Goal: Task Accomplishment & Management: Manage account settings

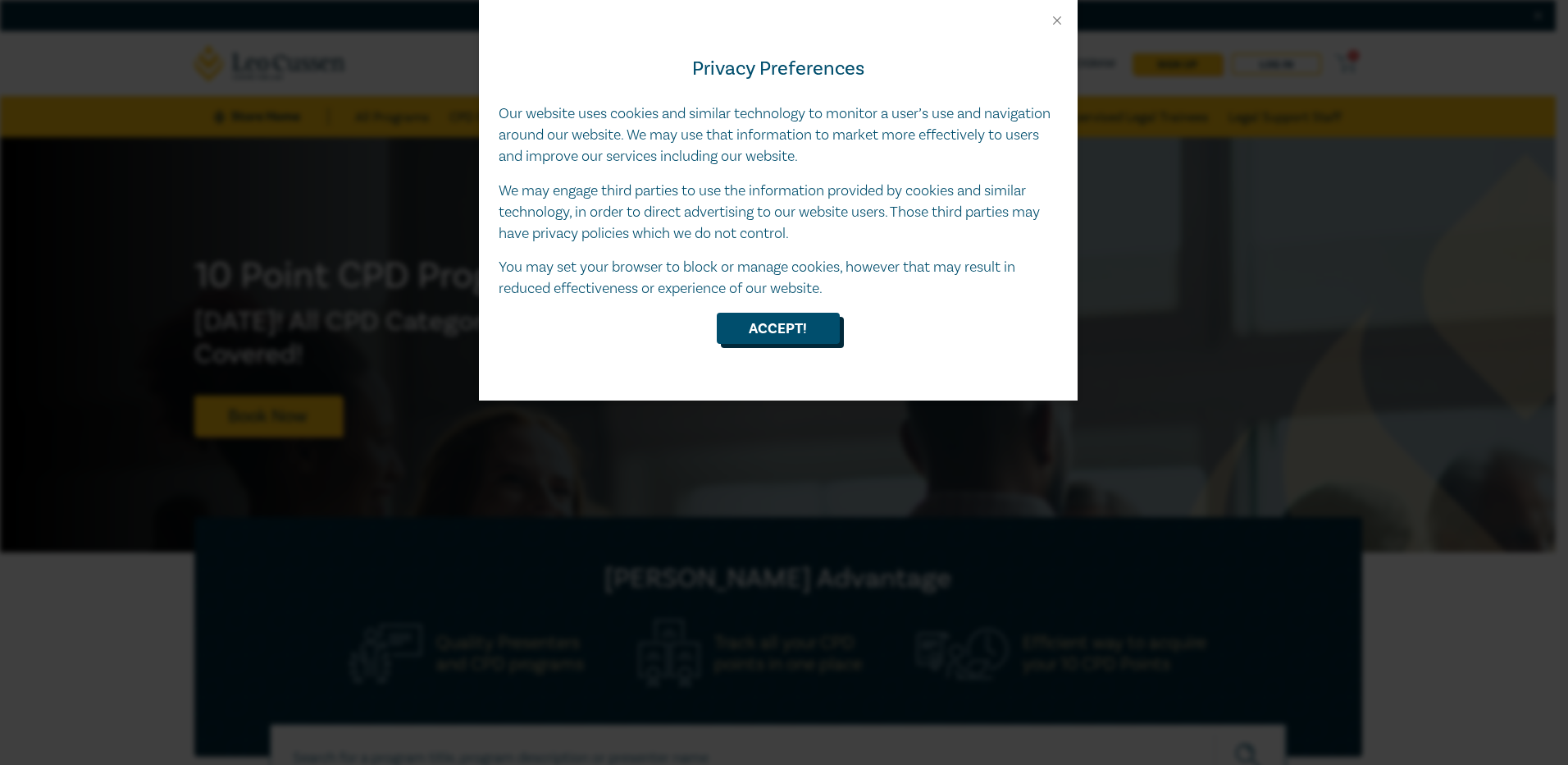
click at [771, 329] on button "Accept!" at bounding box center [778, 327] width 123 height 31
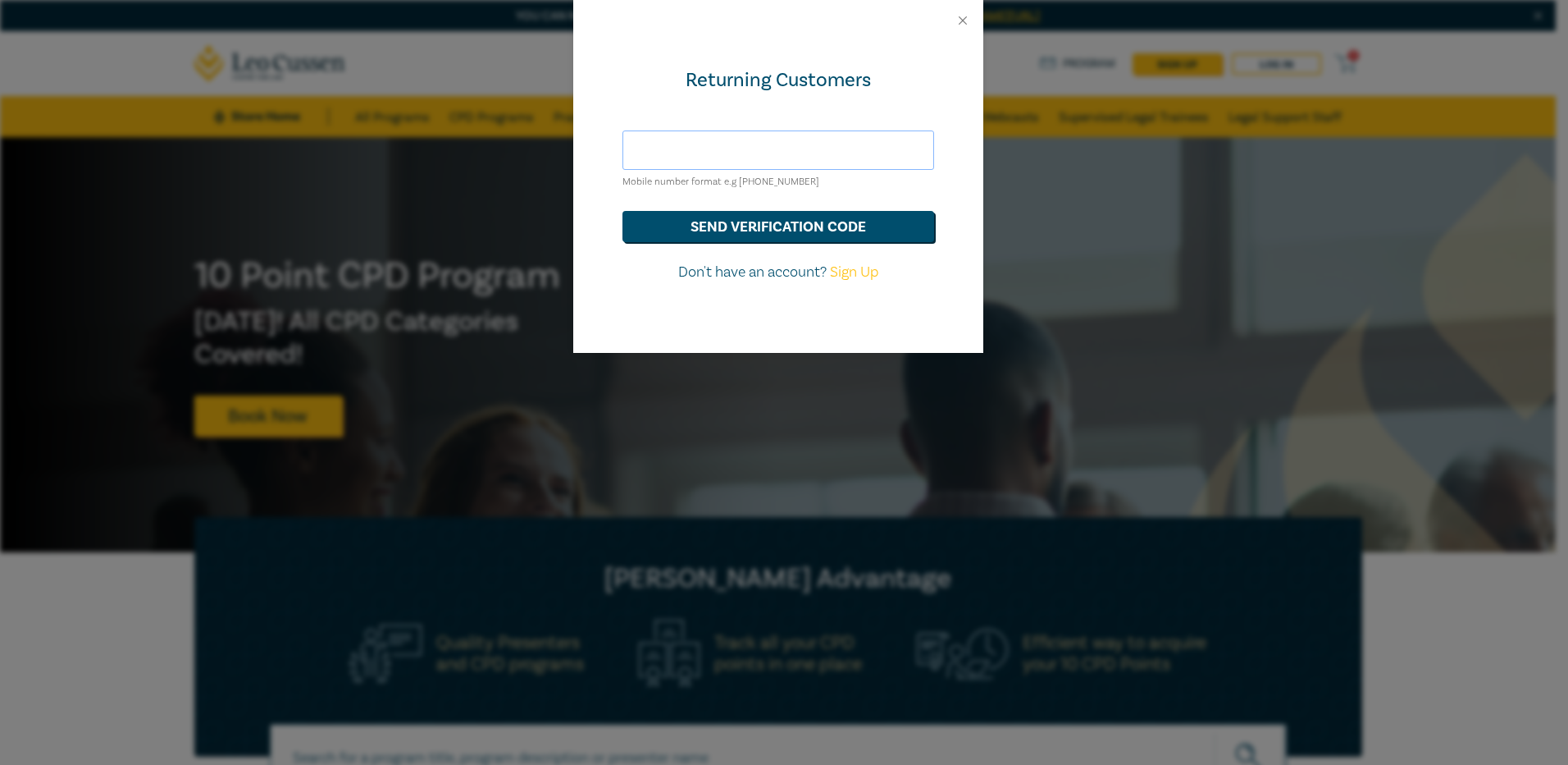
click at [658, 147] on input "text" at bounding box center [778, 150] width 312 height 39
type input "0439771585"
click at [693, 232] on button "send verification code" at bounding box center [778, 226] width 312 height 31
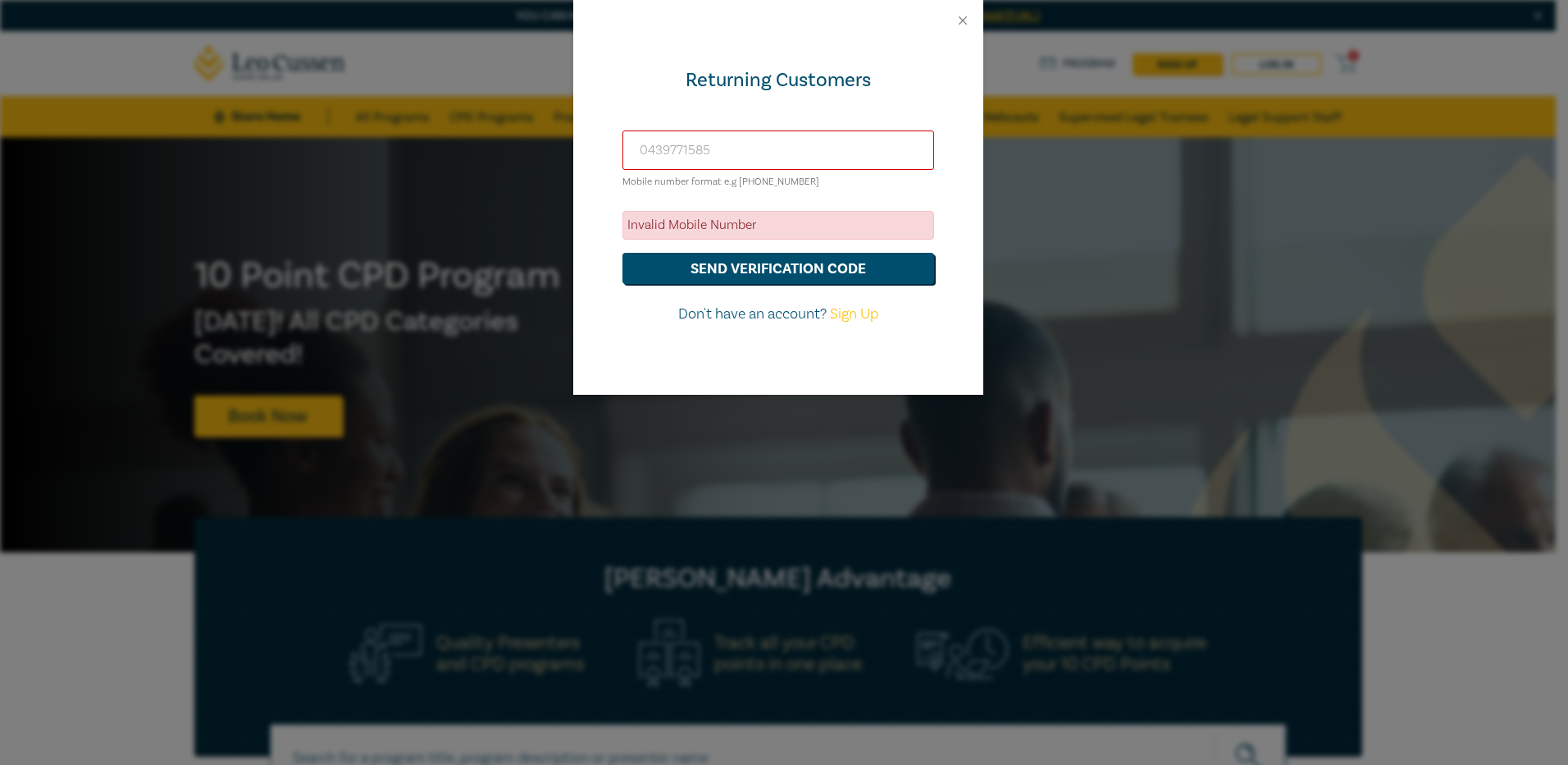
drag, startPoint x: 722, startPoint y: 150, endPoint x: 545, endPoint y: 169, distance: 178.0
click at [545, 169] on div "Returning Customers [PHONE_NUMBER] Mobile number format e.g [PHONE_NUMBER] Inva…" at bounding box center [784, 382] width 1568 height 765
type input "[EMAIL_ADDRESS][DOMAIN_NAME]"
click at [671, 270] on button "send verification code" at bounding box center [778, 268] width 312 height 31
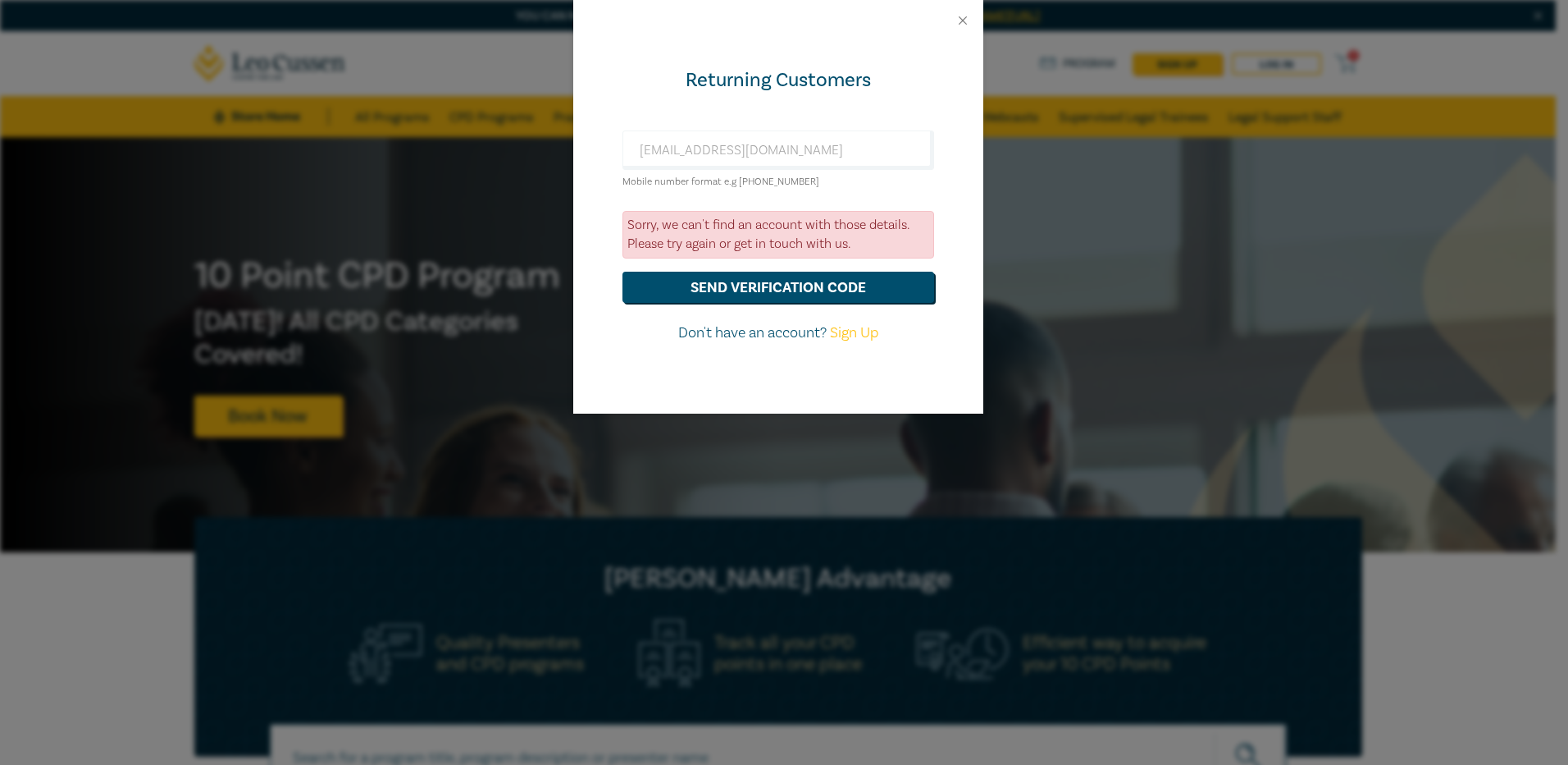
click at [838, 335] on link "Sign Up" at bounding box center [855, 333] width 49 height 19
select select "AU"
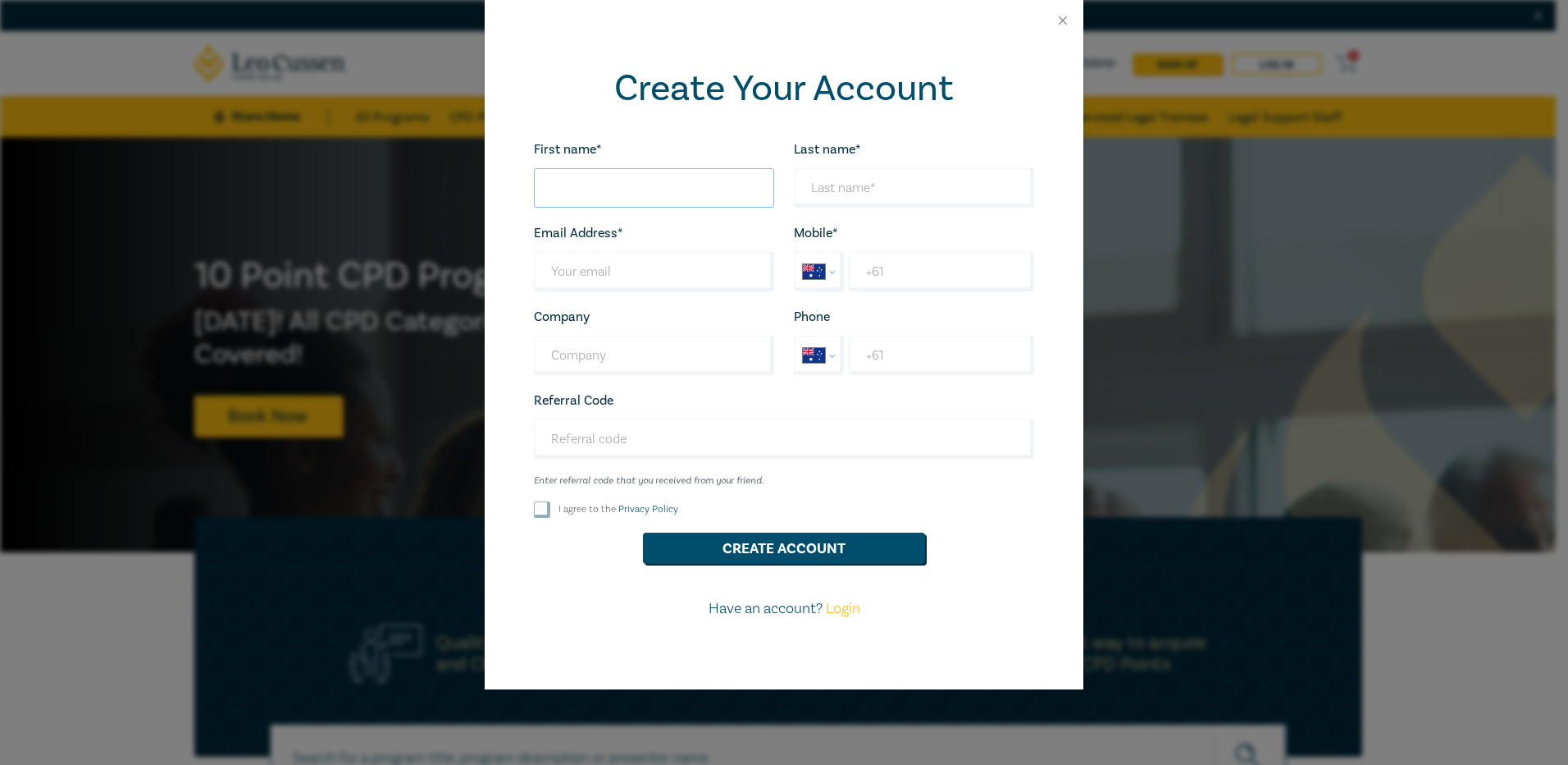
drag, startPoint x: 643, startPoint y: 184, endPoint x: 719, endPoint y: 202, distance: 78.1
click at [644, 184] on input "First name*" at bounding box center [654, 188] width 240 height 39
type input "[PERSON_NAME]"
click at [895, 185] on input "Last name*" at bounding box center [914, 188] width 240 height 39
type input "[PERSON_NAME]"
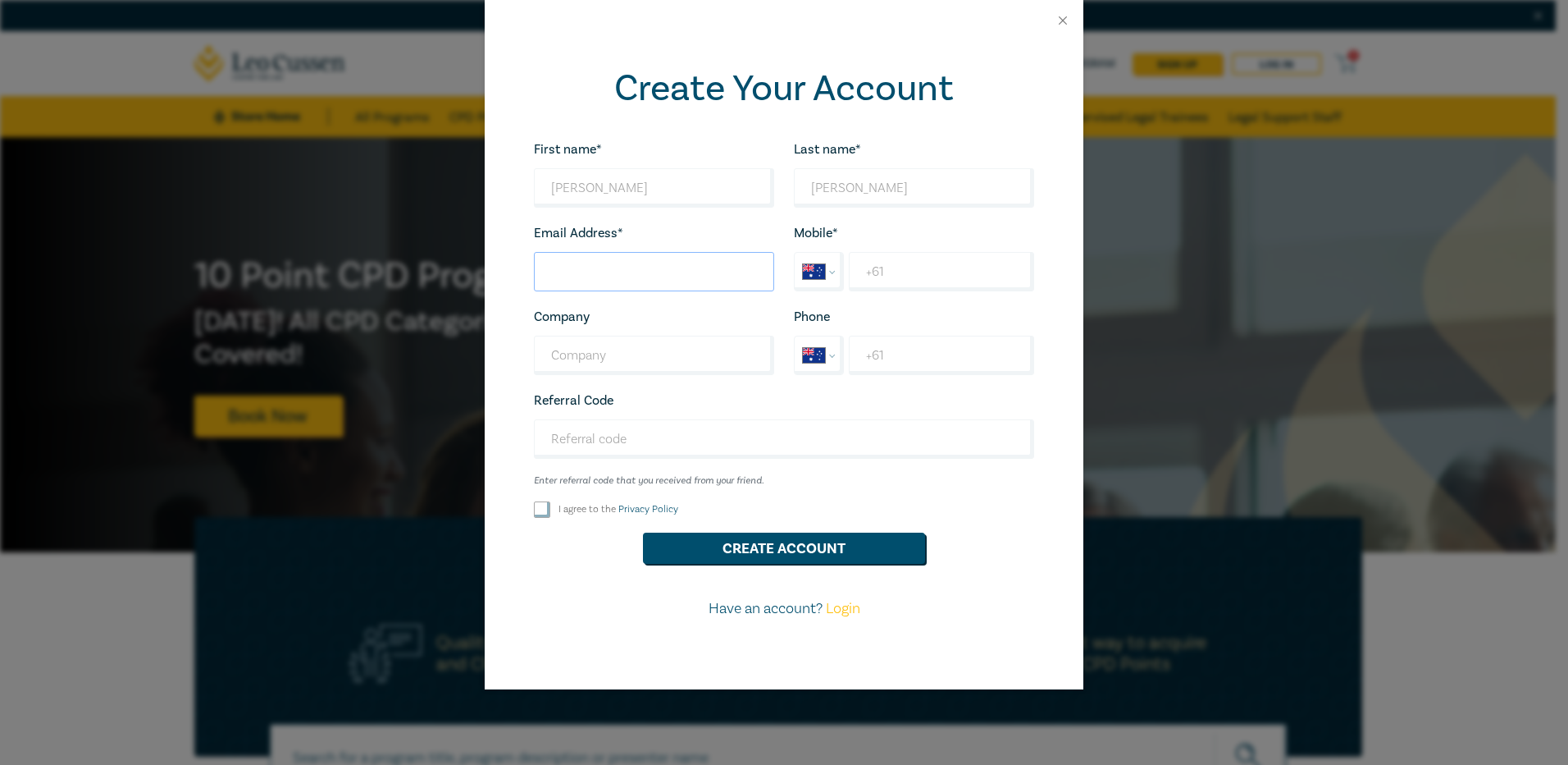
click at [645, 266] on input "Last name*" at bounding box center [654, 272] width 240 height 39
type input "[EMAIL_ADDRESS][DOMAIN_NAME]"
click at [934, 266] on input "+61" at bounding box center [942, 272] width 186 height 39
type input "[PHONE_NUMBER]"
click at [600, 354] on input "Company" at bounding box center [654, 355] width 240 height 39
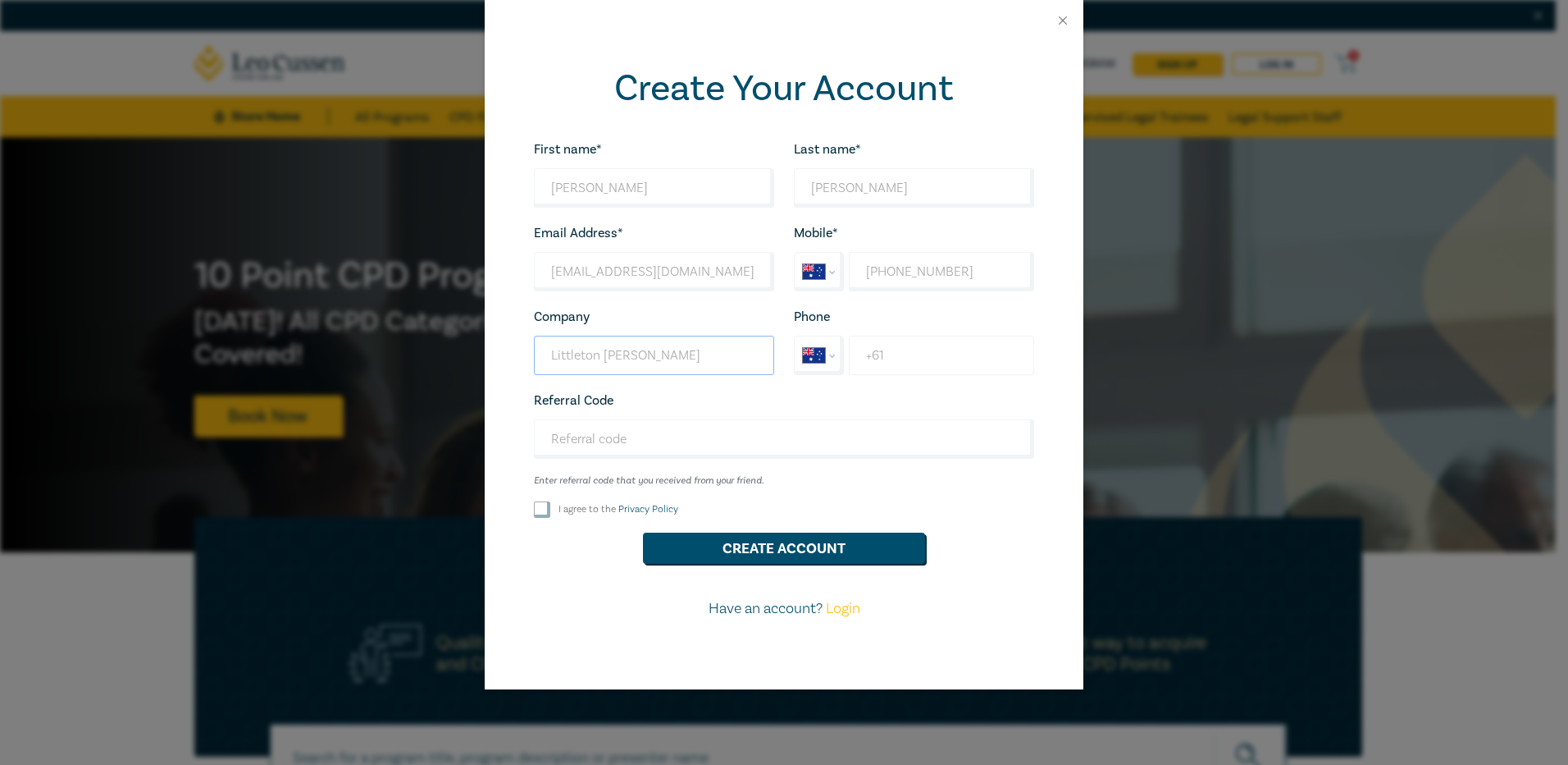
type input "Littleton [PERSON_NAME]"
click at [919, 355] on input "+61" at bounding box center [942, 355] width 186 height 39
type input "[PHONE_NUMBER]"
click at [619, 438] on input "Referral Code" at bounding box center [784, 439] width 500 height 39
type input "O24083"
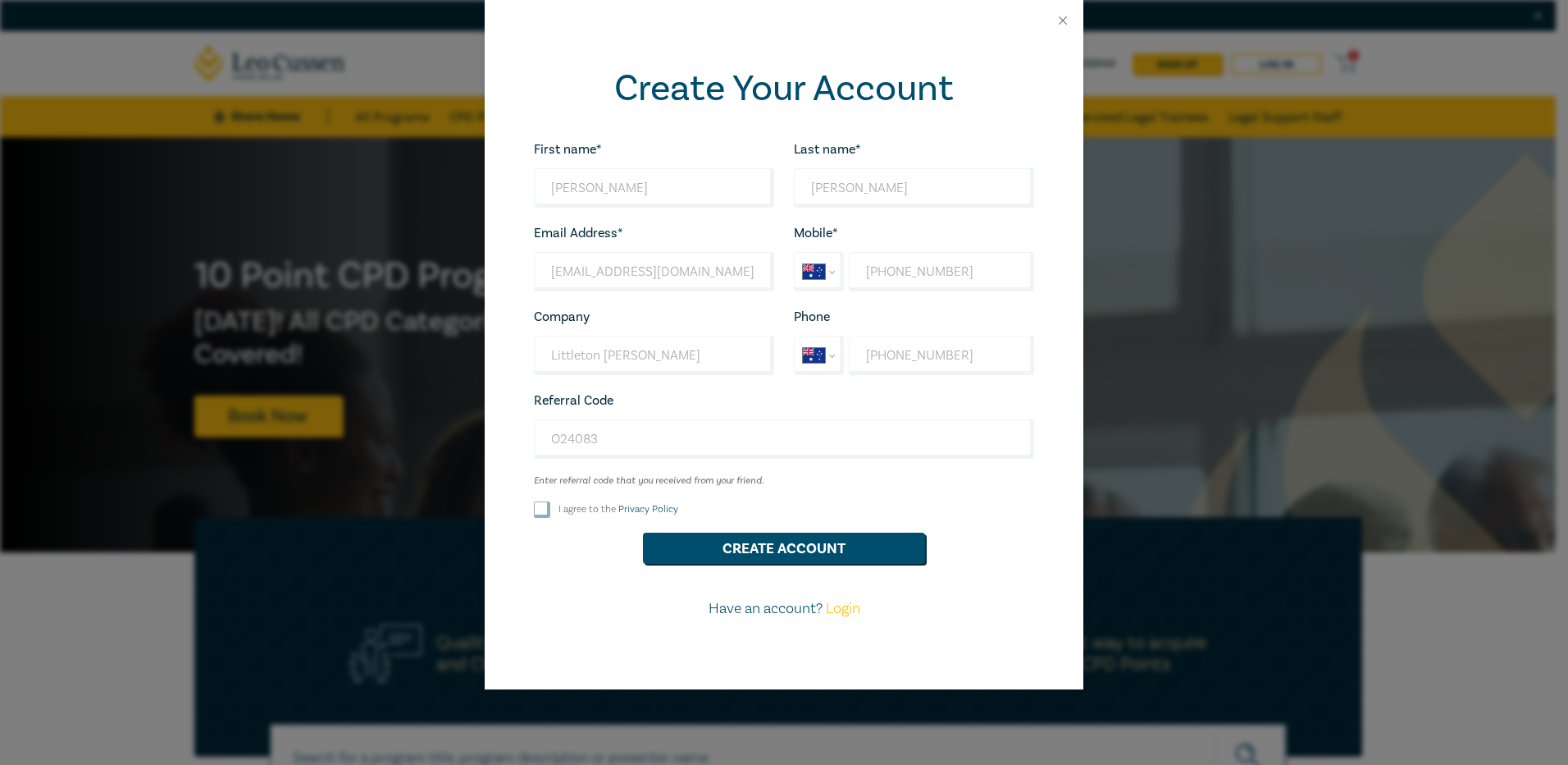
click at [536, 505] on input "I agree to the Privacy Policy" at bounding box center [543, 510] width 17 height 17
checkbox input "true"
click at [766, 548] on button "Create Account" at bounding box center [784, 548] width 282 height 31
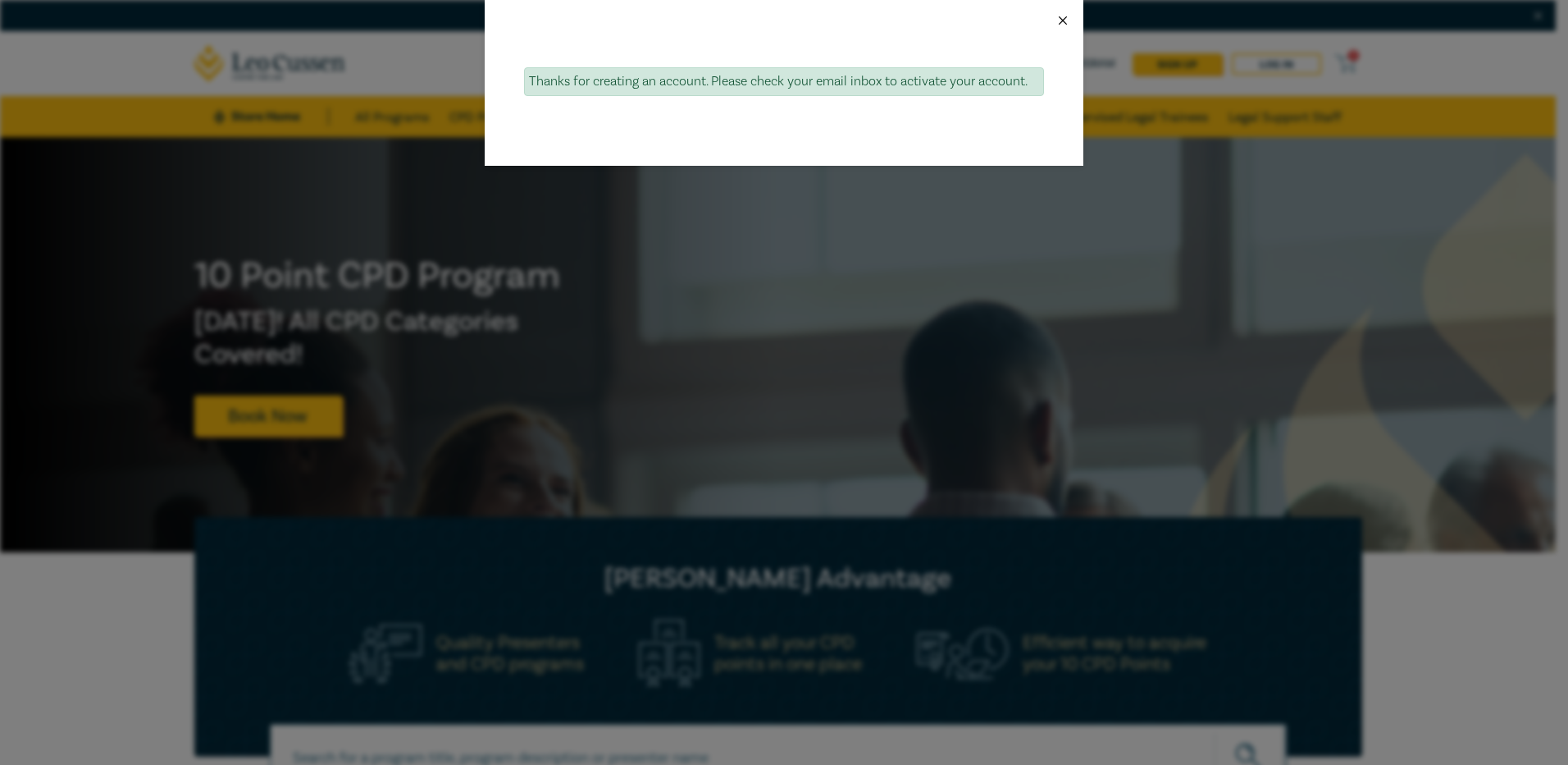
click at [1065, 22] on button "Close" at bounding box center [1063, 21] width 15 height 15
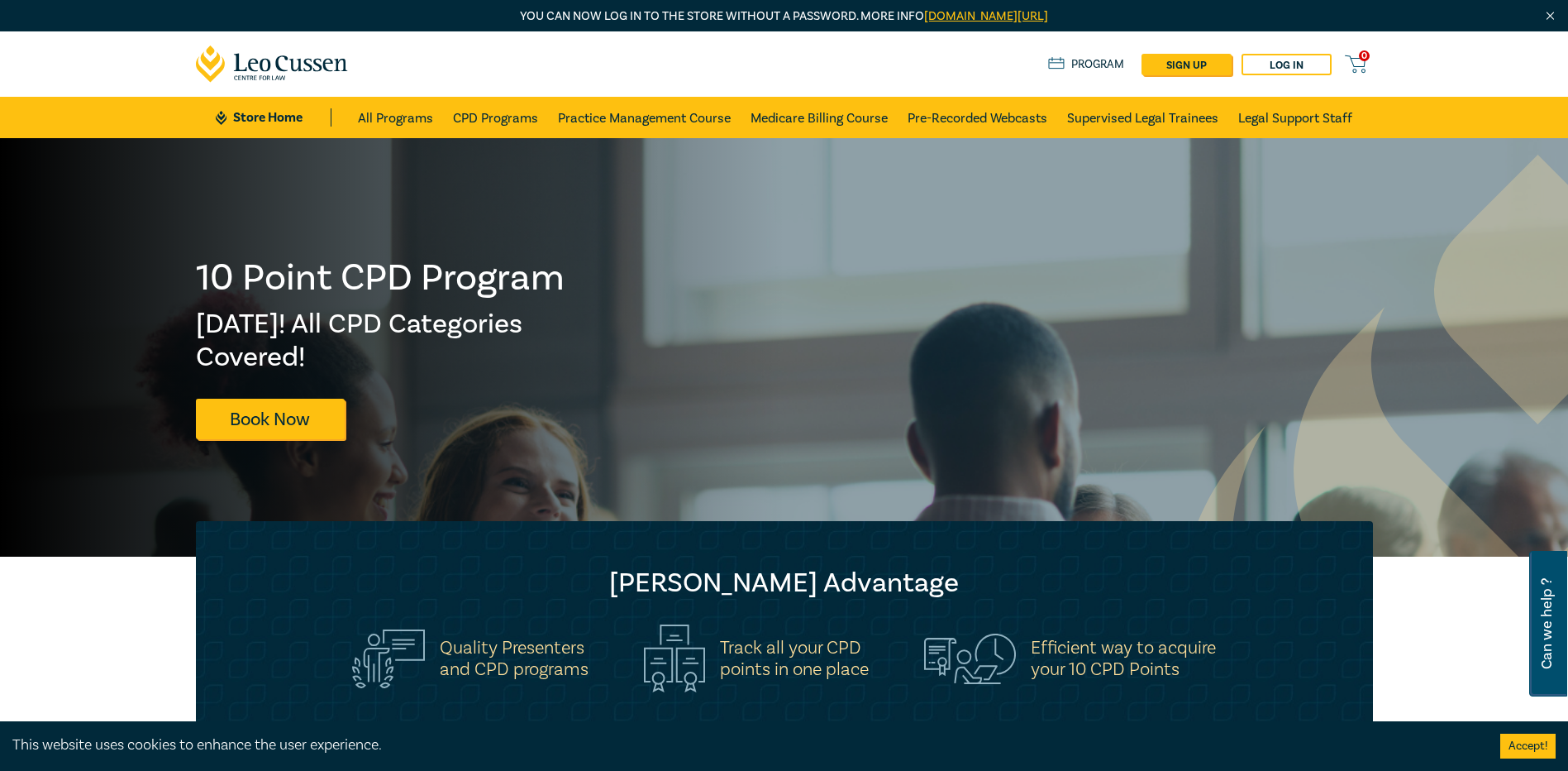
click at [1515, 750] on button "Accept!" at bounding box center [1527, 745] width 56 height 25
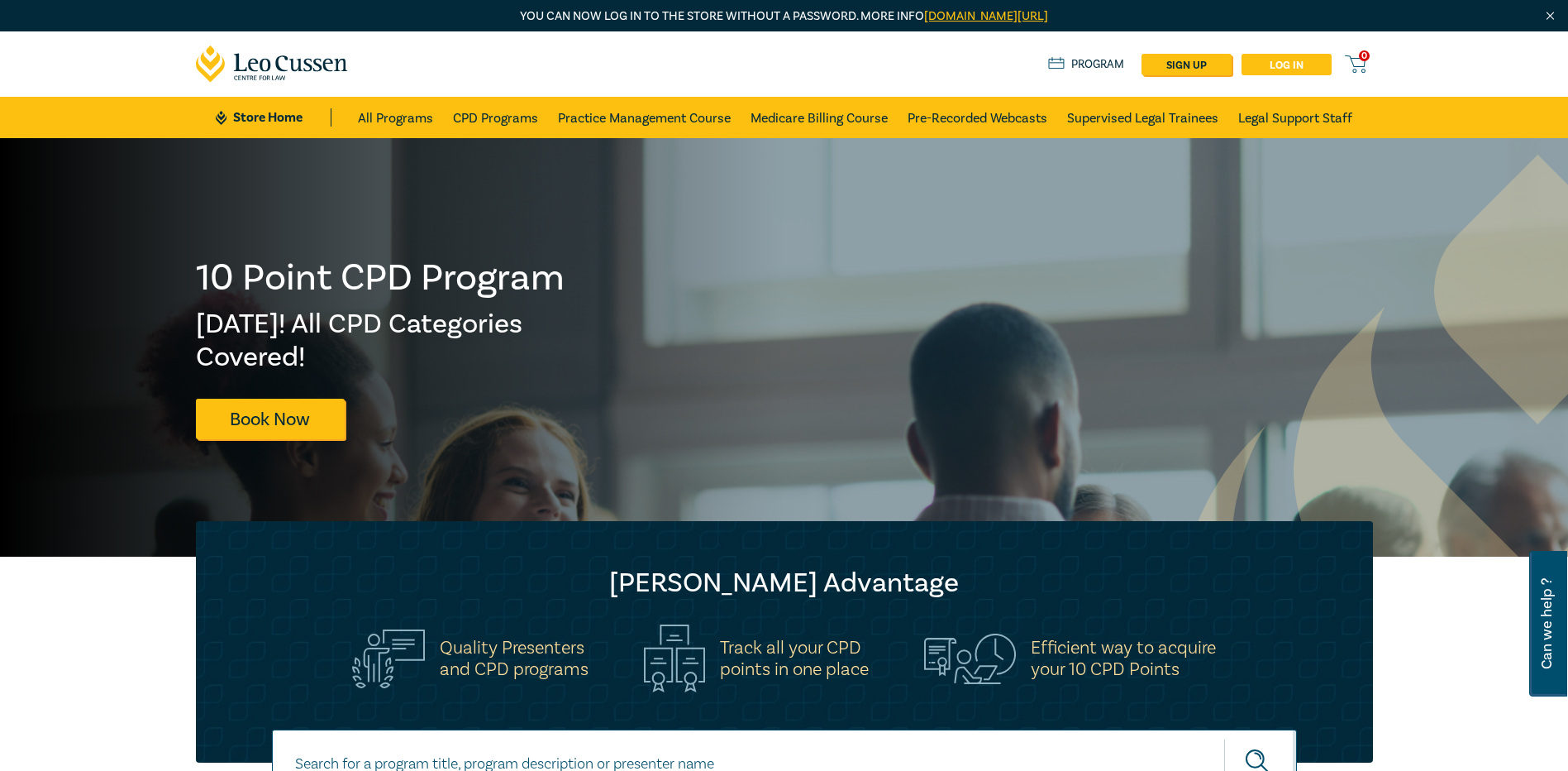
click at [1297, 65] on link "Log in" at bounding box center [1286, 64] width 90 height 22
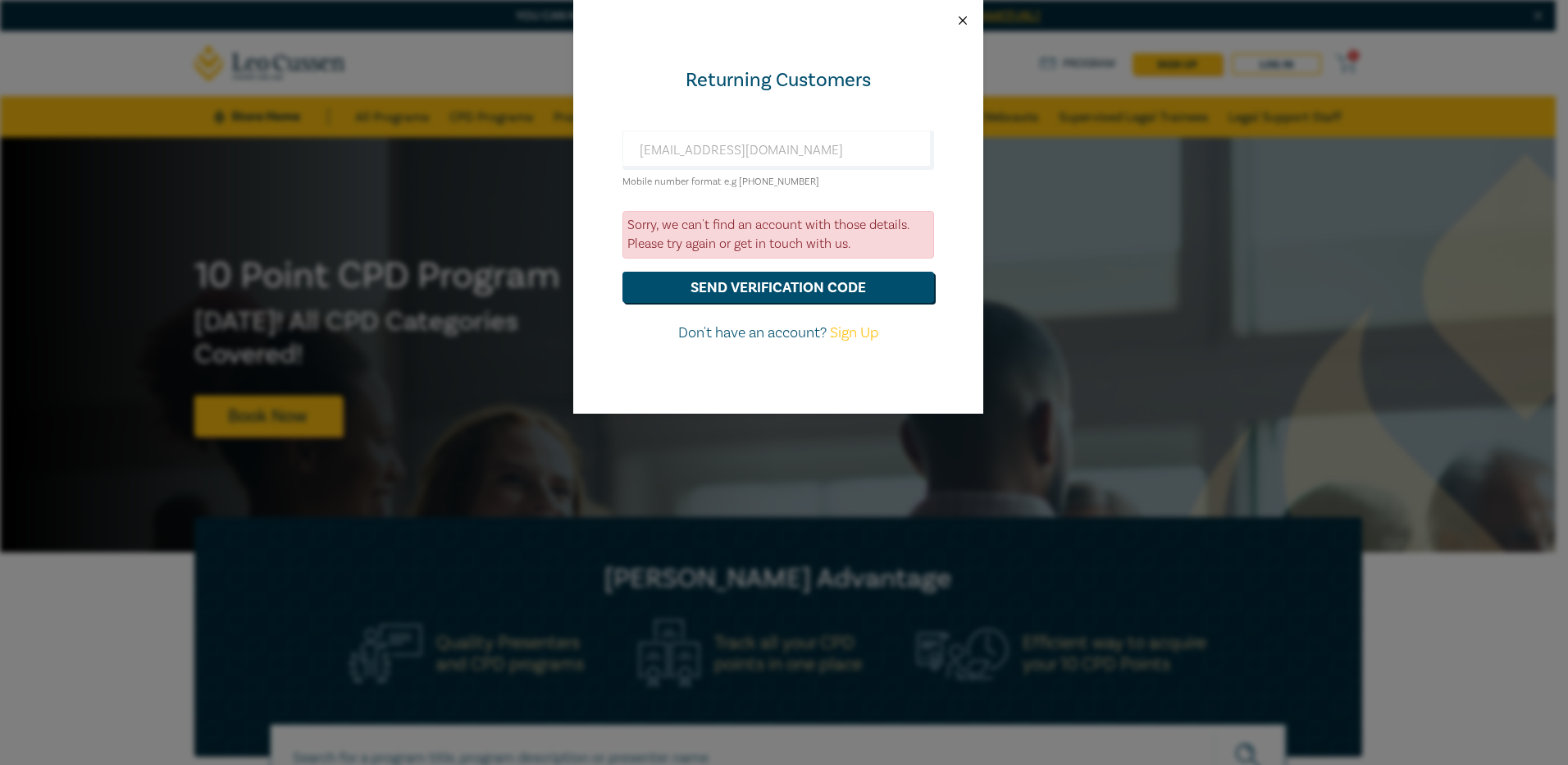
click at [959, 17] on button "Close" at bounding box center [963, 21] width 15 height 15
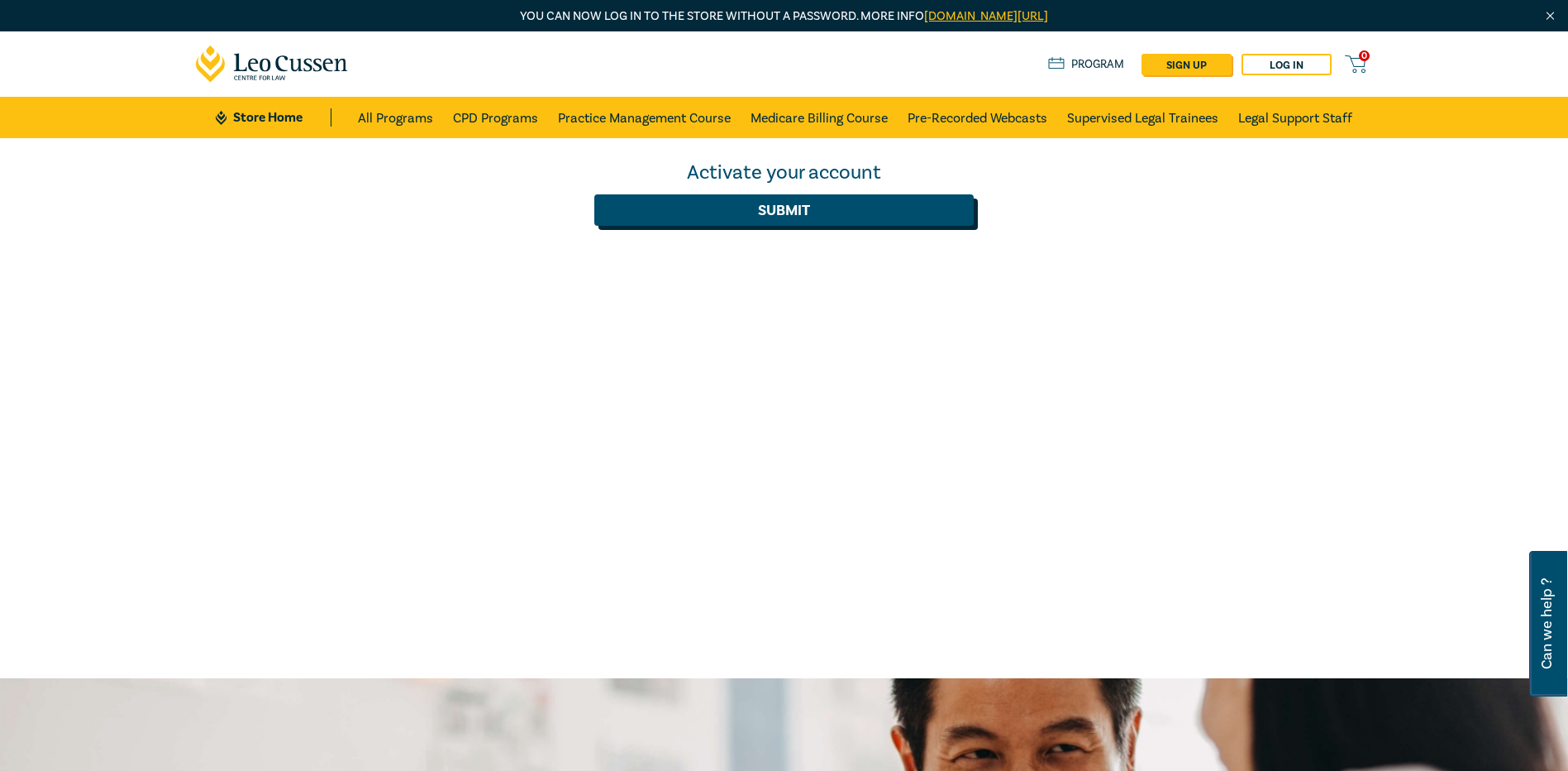
click at [654, 211] on button "Submit" at bounding box center [784, 210] width 380 height 31
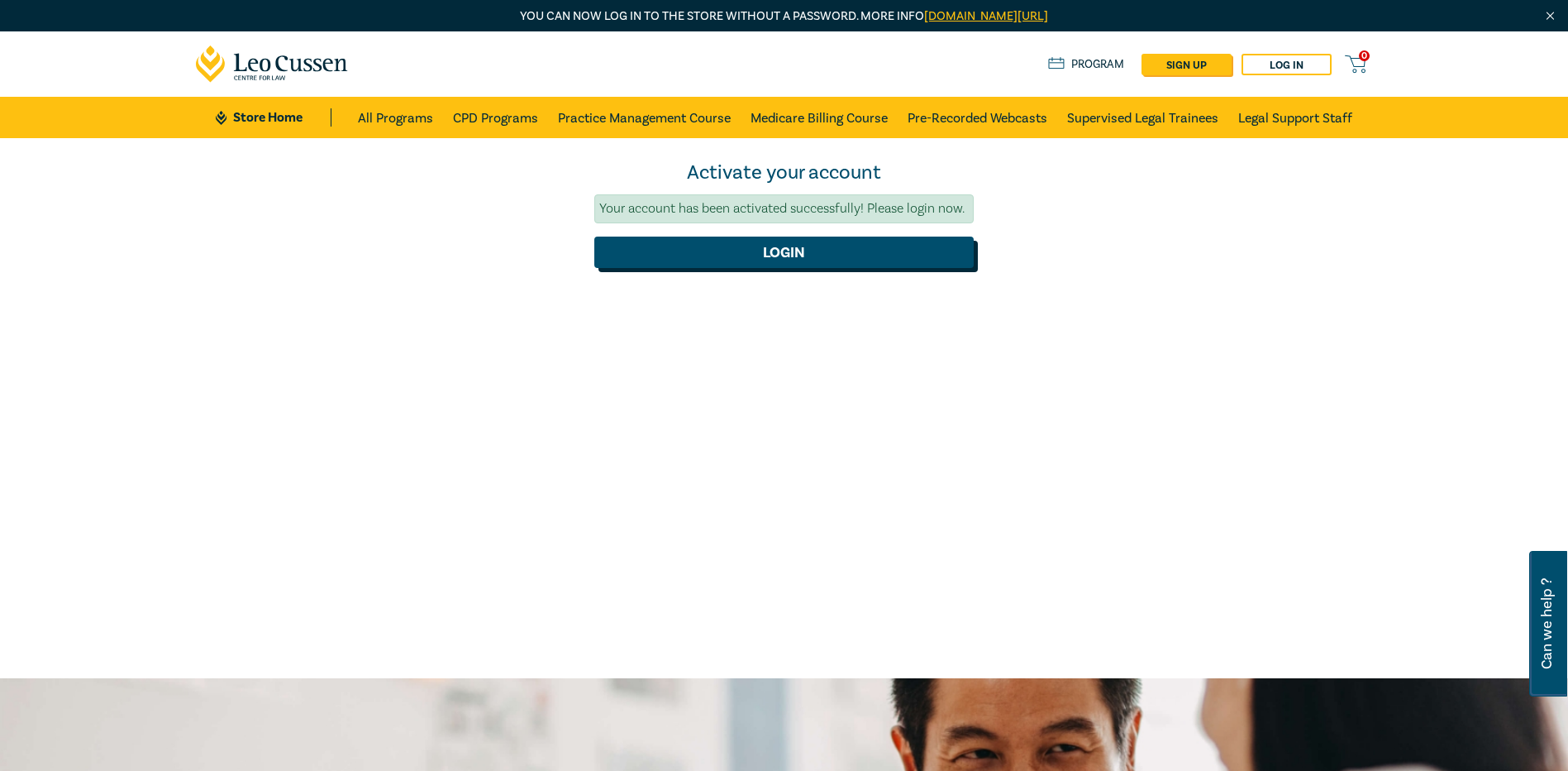
click at [700, 258] on button "Login" at bounding box center [784, 251] width 380 height 31
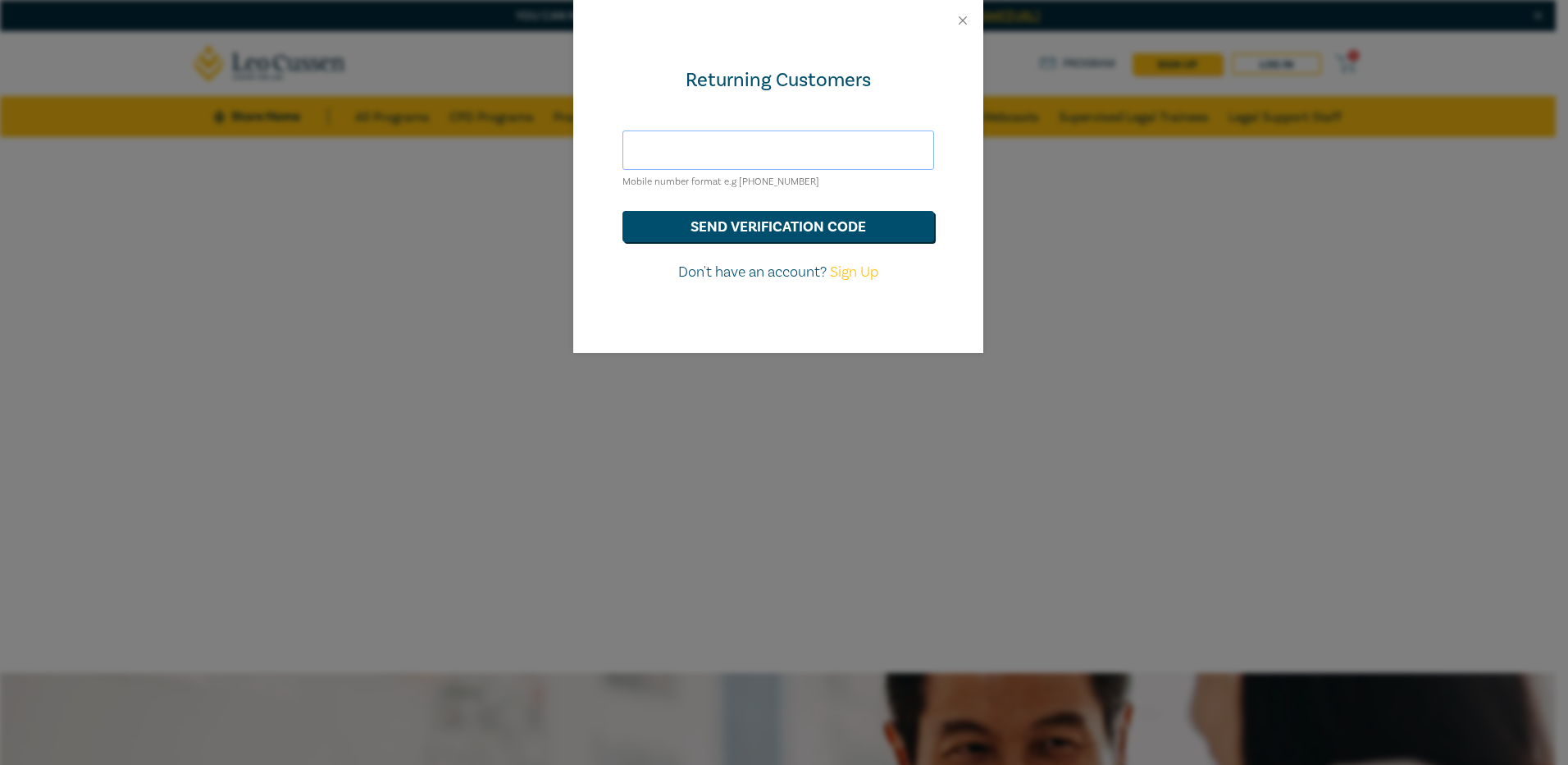
click at [679, 152] on input "text" at bounding box center [778, 150] width 312 height 39
click at [721, 226] on button "send verification code" at bounding box center [778, 226] width 312 height 31
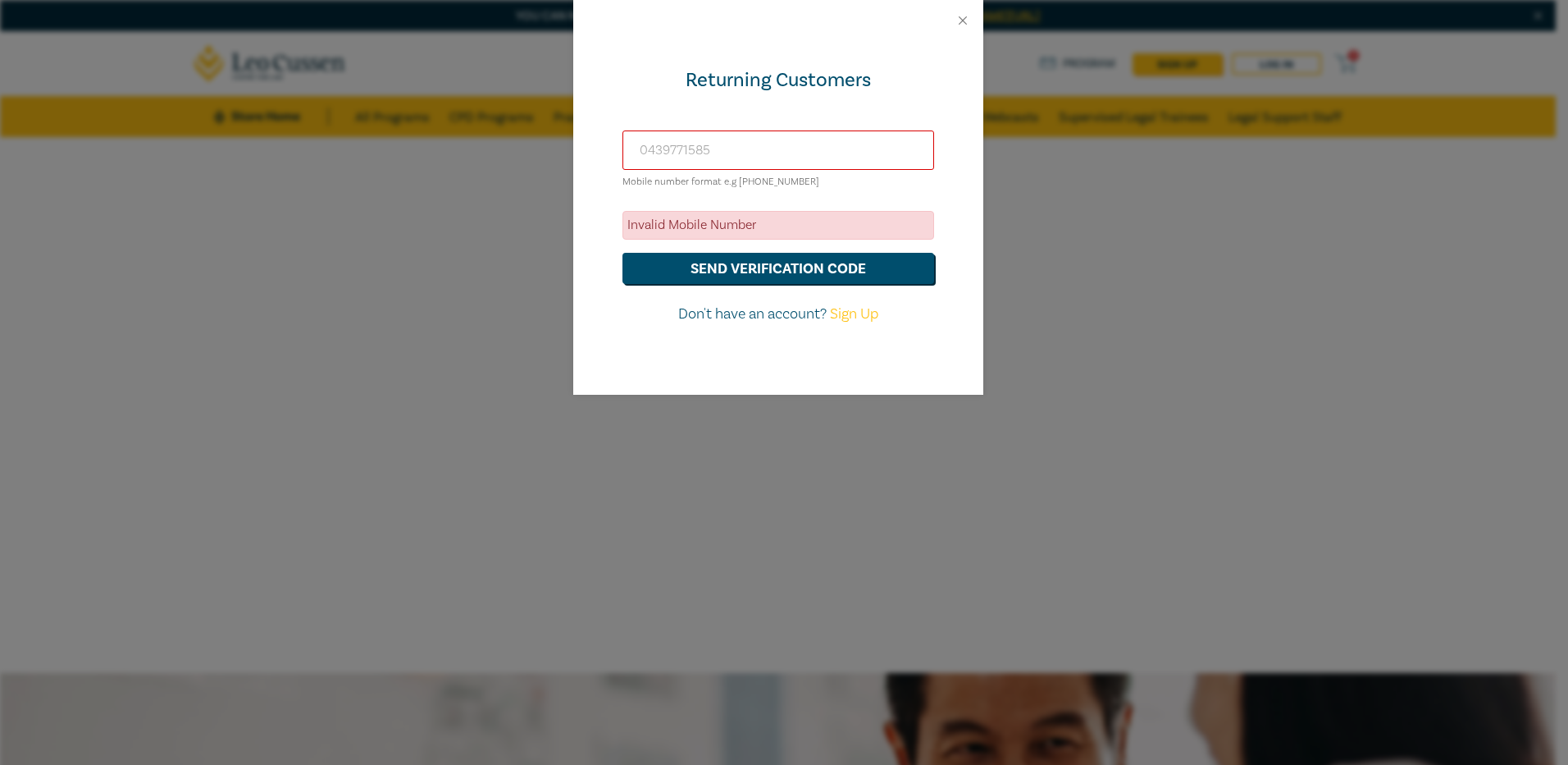
click at [647, 150] on input "0439771585" at bounding box center [778, 150] width 312 height 39
type input "+61439771585"
click at [752, 272] on button "send verification code" at bounding box center [778, 268] width 312 height 31
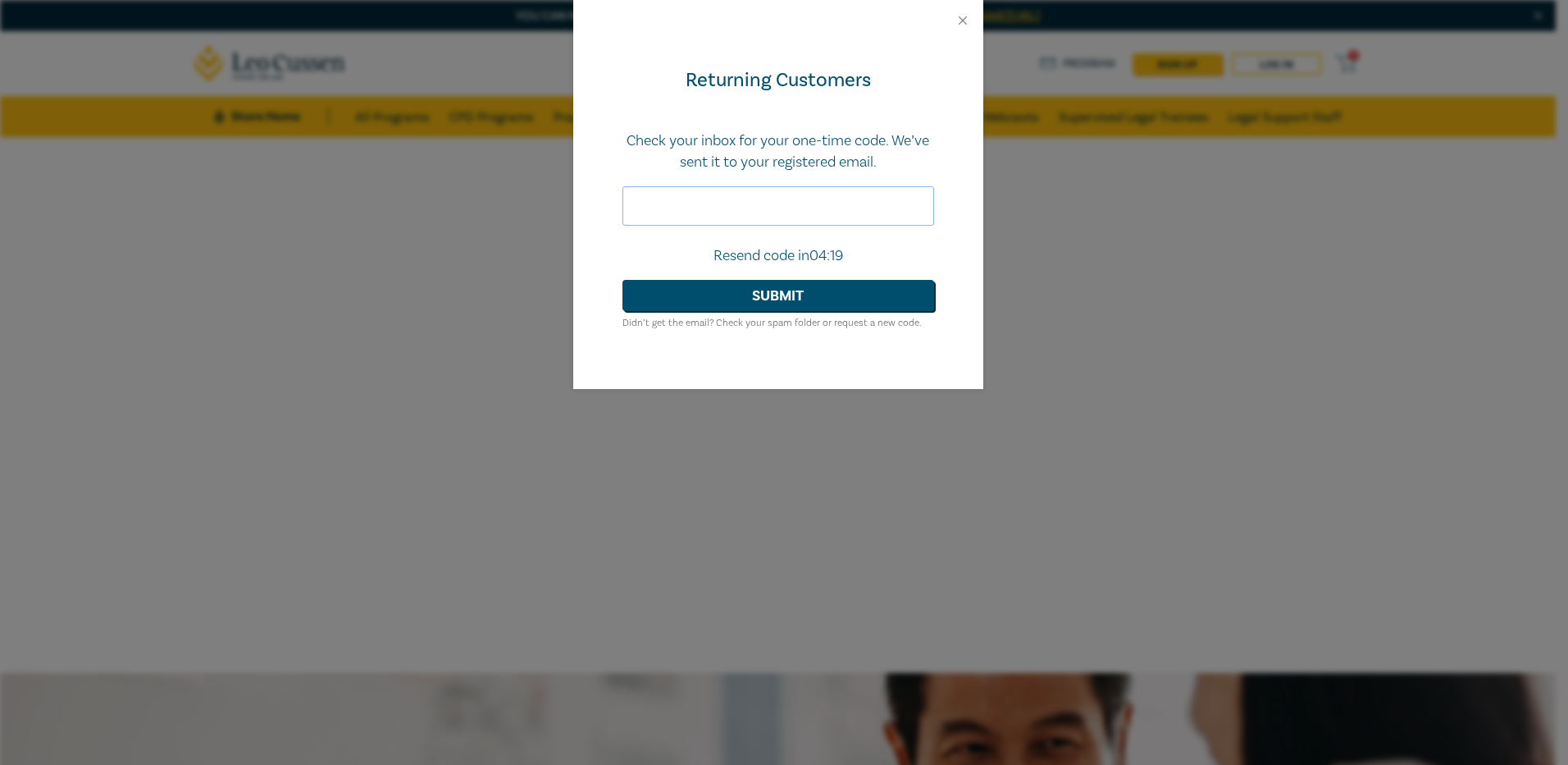
click at [720, 207] on input "text" at bounding box center [778, 206] width 312 height 39
type input "589633"
click at [716, 298] on button "Submit" at bounding box center [778, 294] width 312 height 31
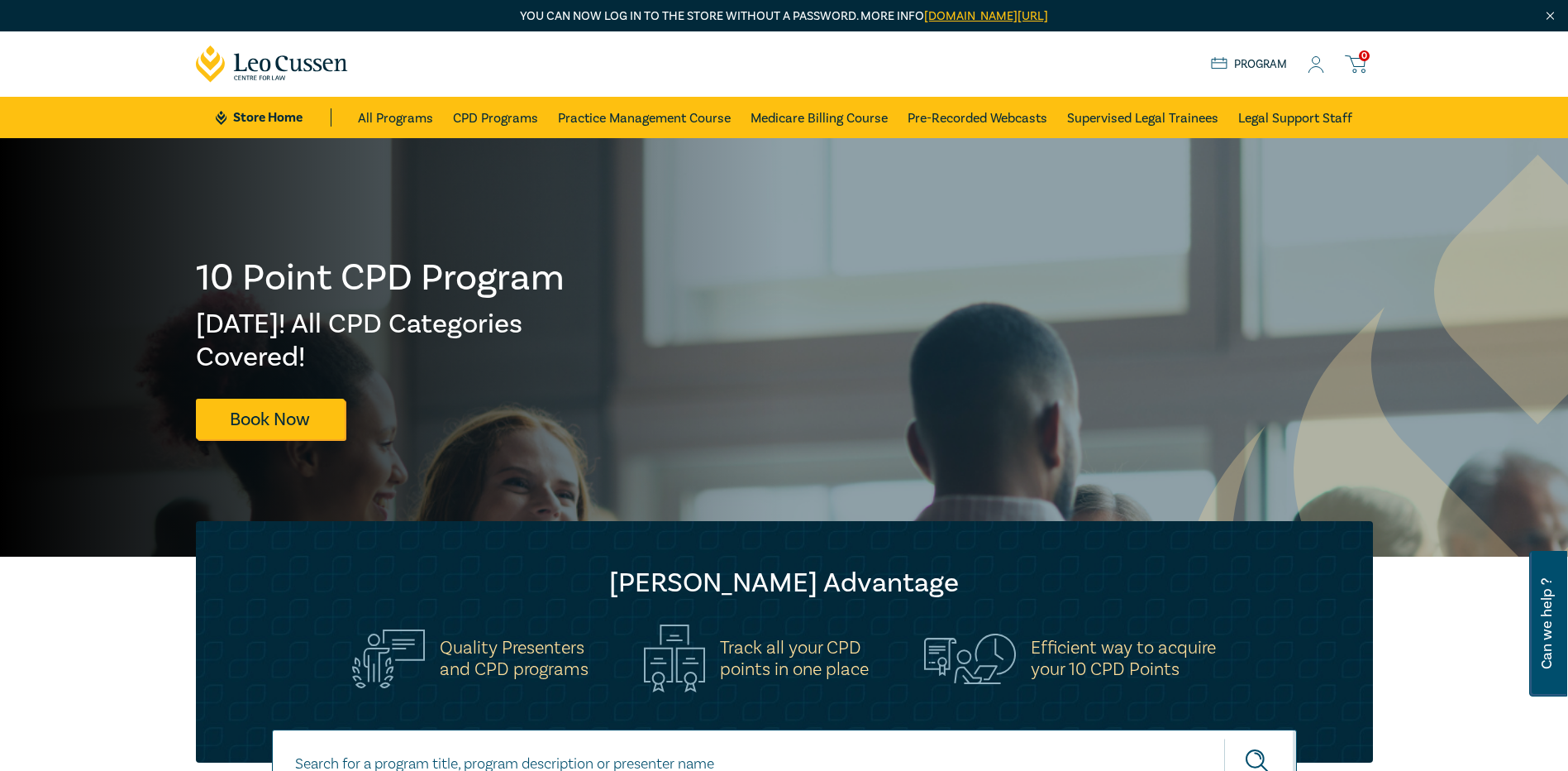
click at [873, 372] on div "10 Point CPD Program Fri 5 Dec! All CPD Categories Covered! Book Now" at bounding box center [784, 347] width 1197 height 182
click at [75, 44] on nav "0 $ NaN Store Home About us Program 0 Store Home All Programs CPD Programs Prac…" at bounding box center [784, 84] width 1568 height 107
click at [1316, 65] on icon at bounding box center [1316, 65] width 17 height 17
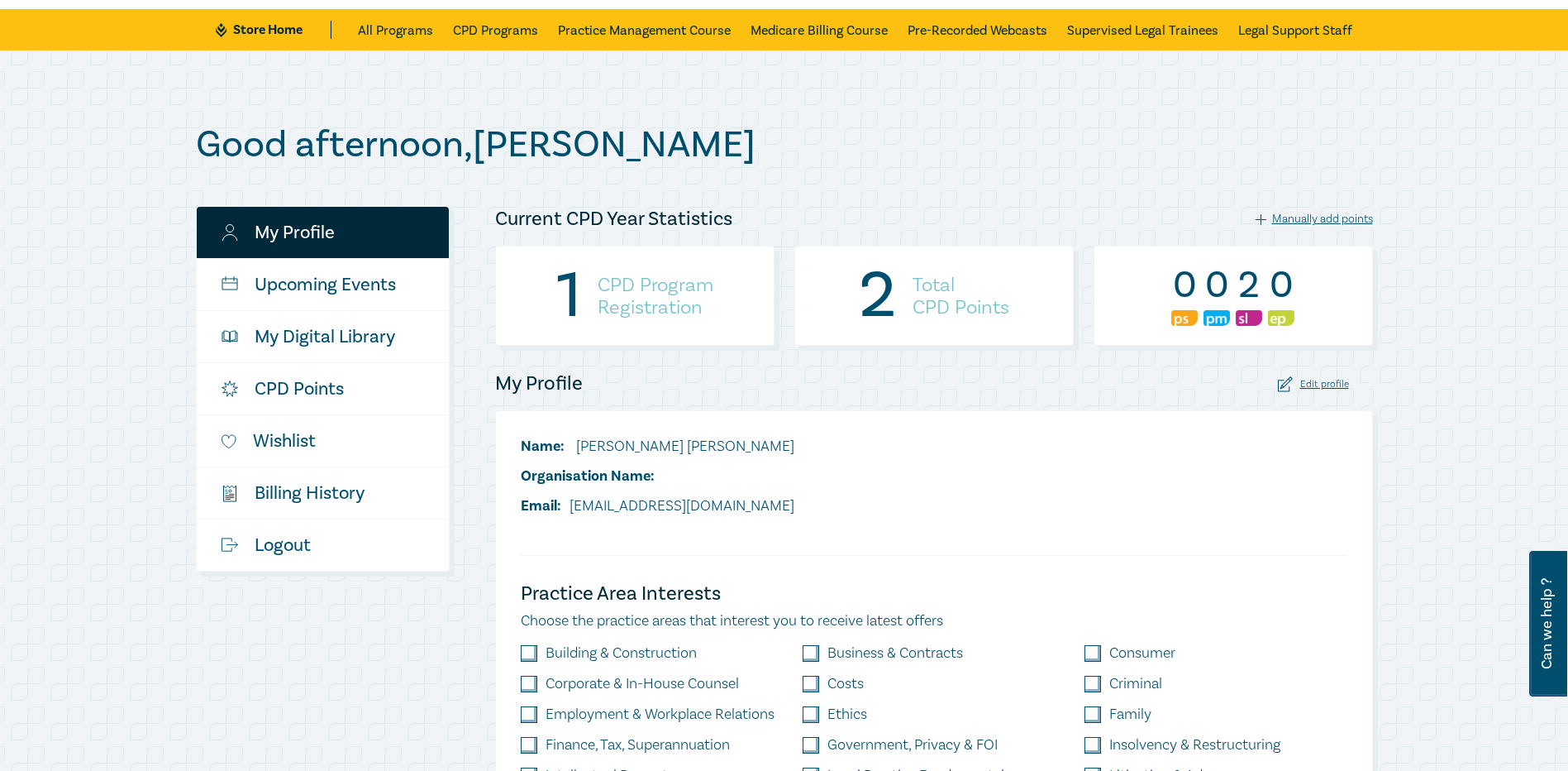
scroll to position [165, 0]
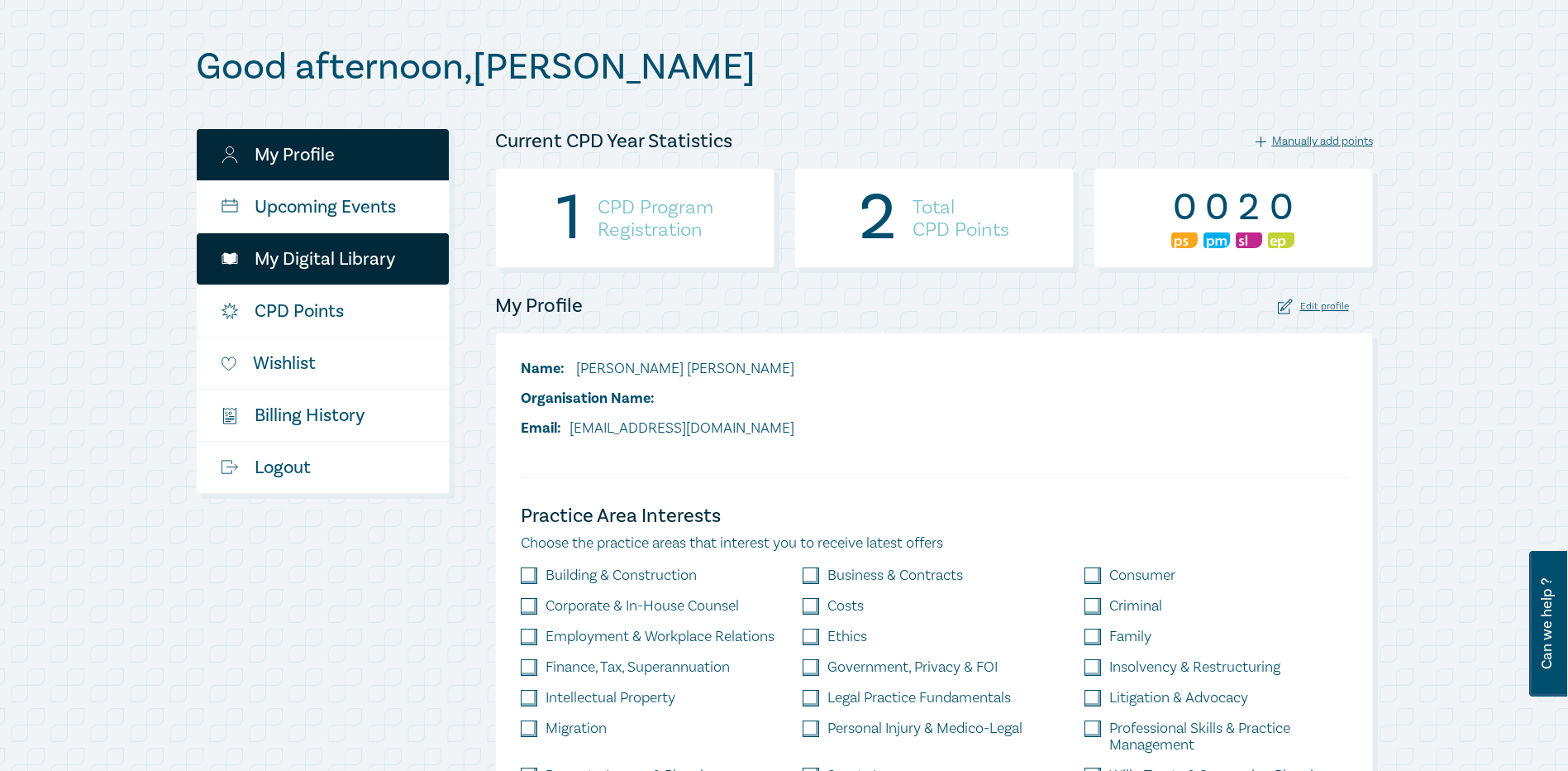
click at [311, 255] on link "My Digital Library" at bounding box center [322, 259] width 252 height 51
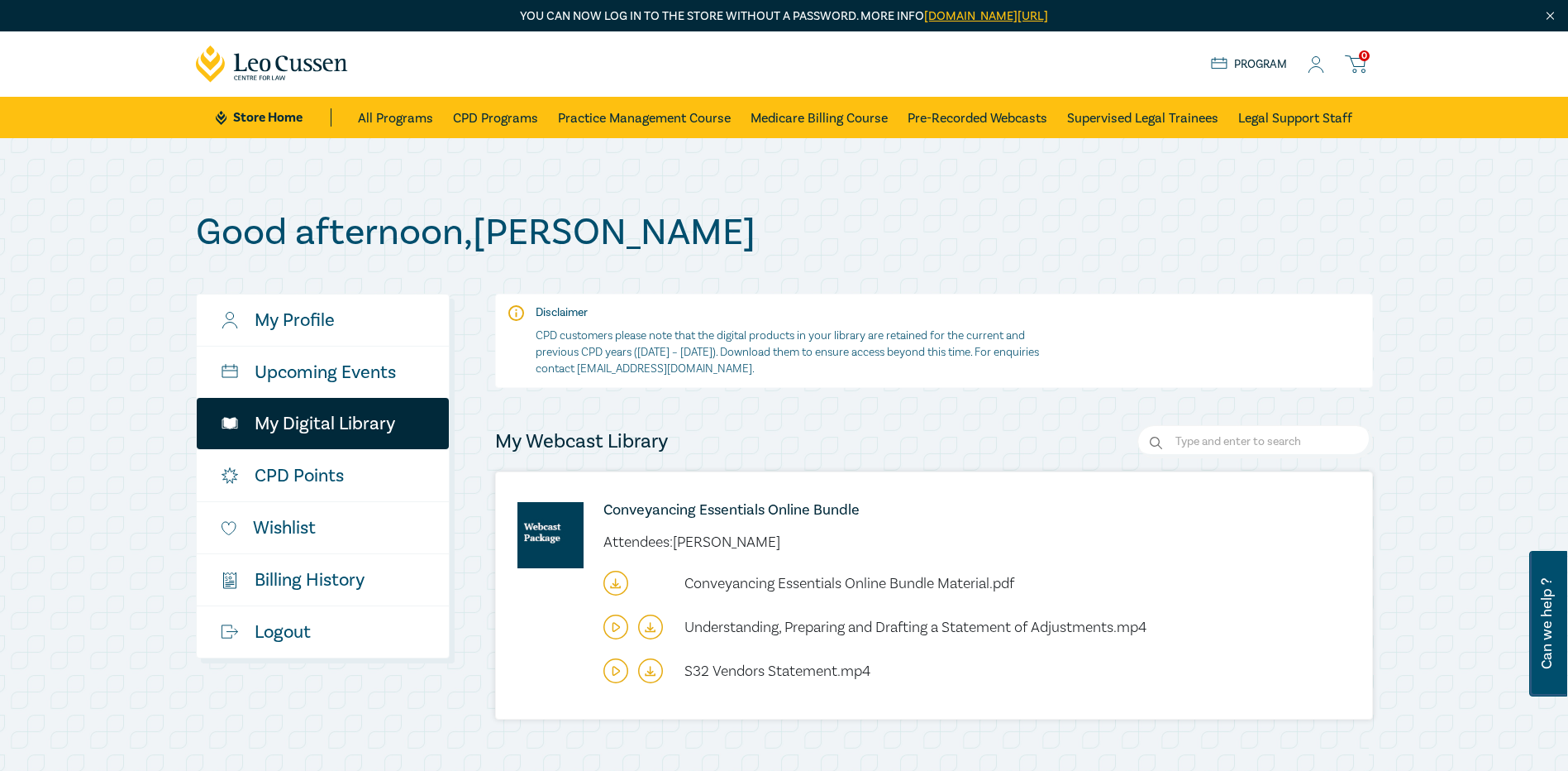
click at [618, 580] on icon at bounding box center [616, 583] width 25 height 25
click at [614, 675] on icon at bounding box center [615, 670] width 7 height 9
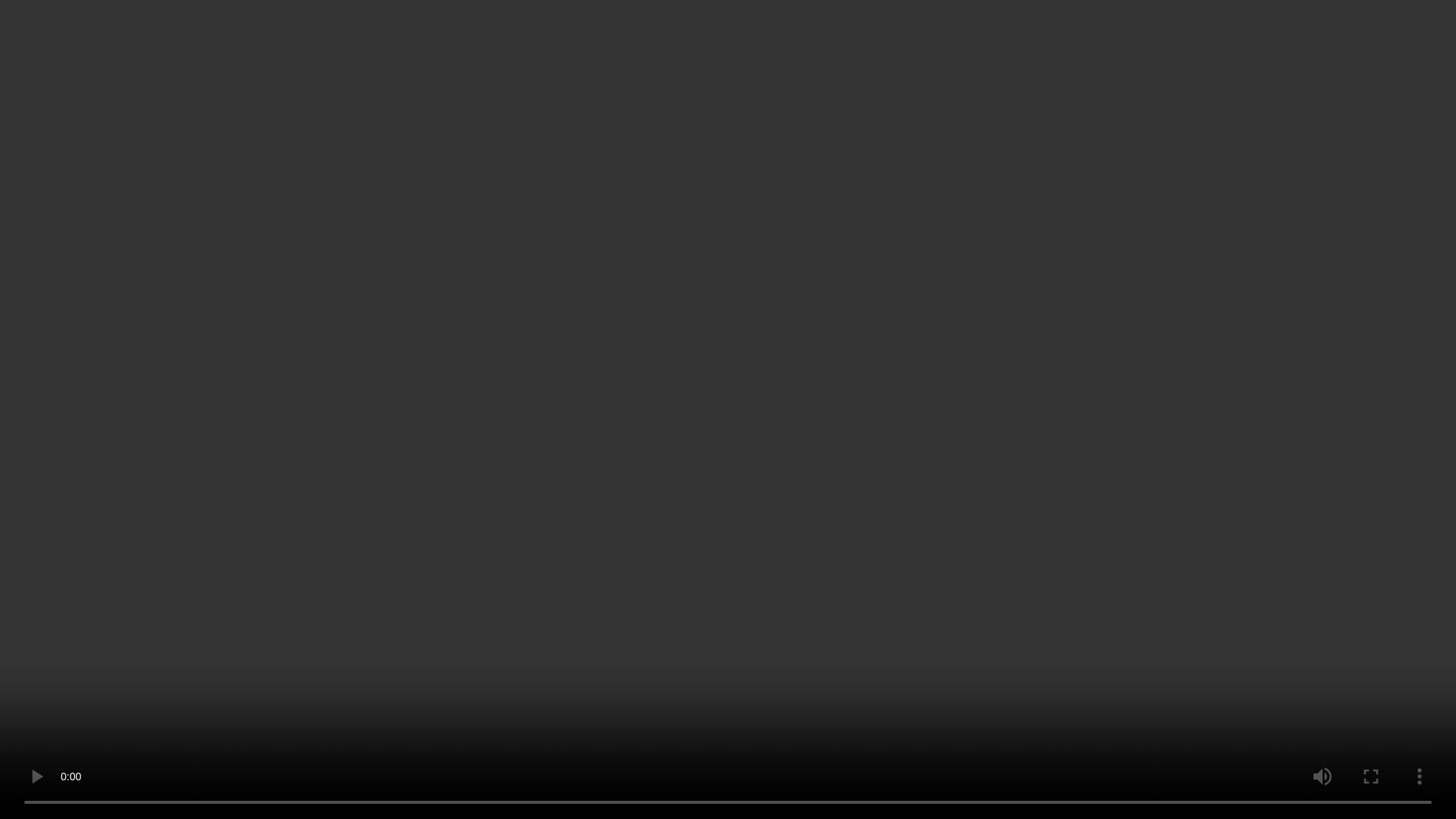
click at [938, 706] on video at bounding box center [728, 409] width 1456 height 819
